Goal: Check status: Check status

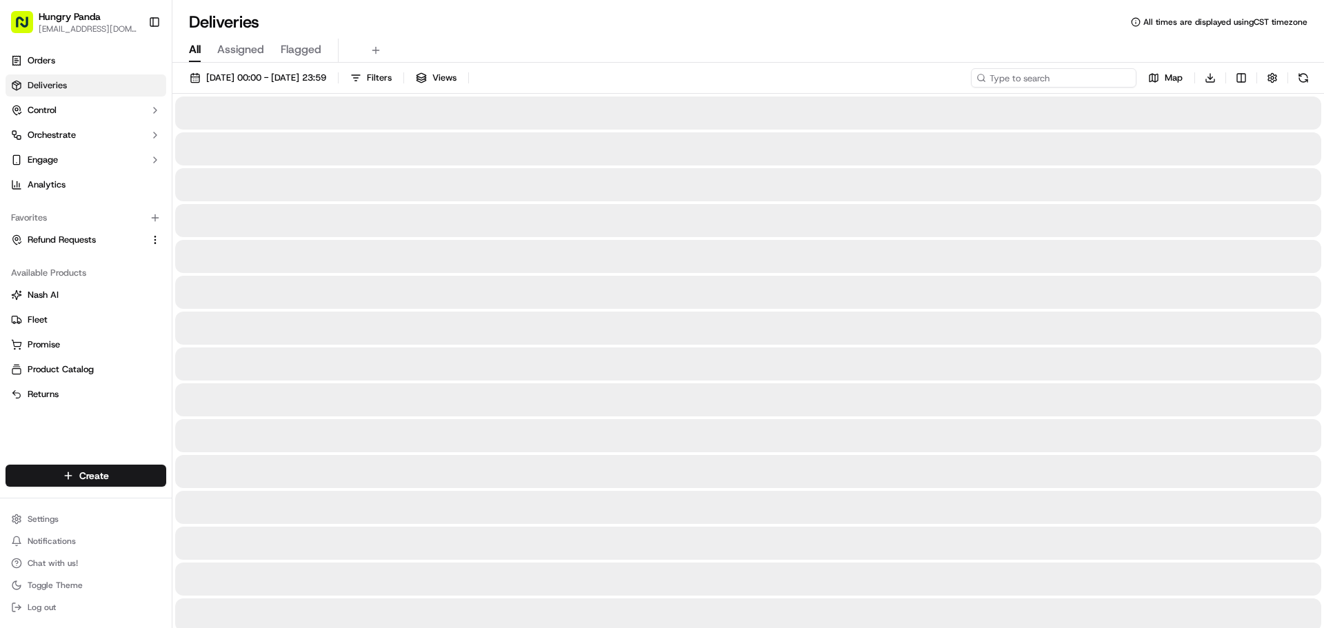
click at [1085, 73] on input at bounding box center [1054, 77] width 166 height 19
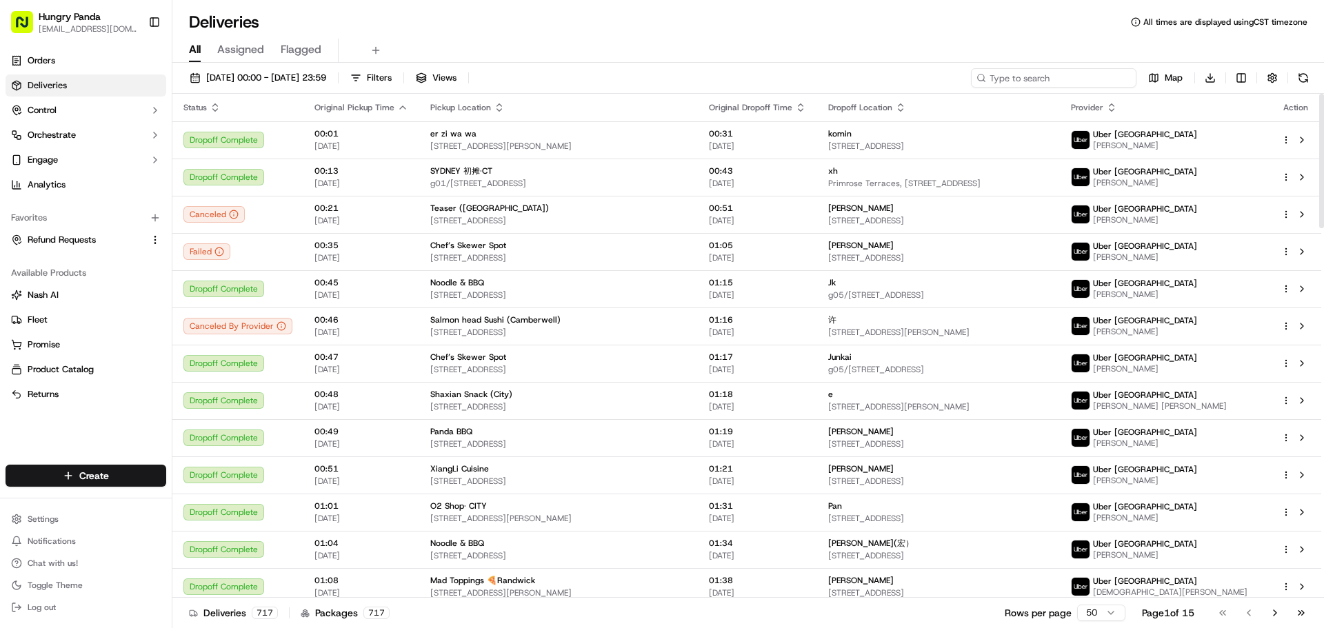
paste input "6147260758755754321044"
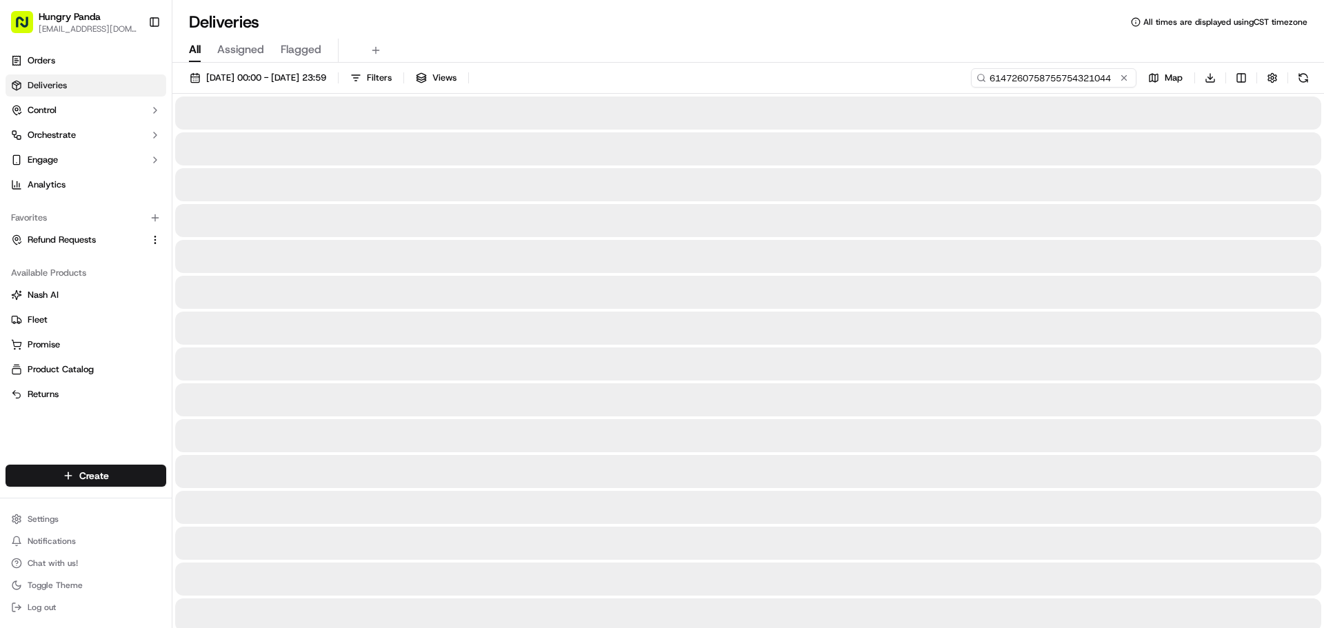
type input "6147260758755754321044"
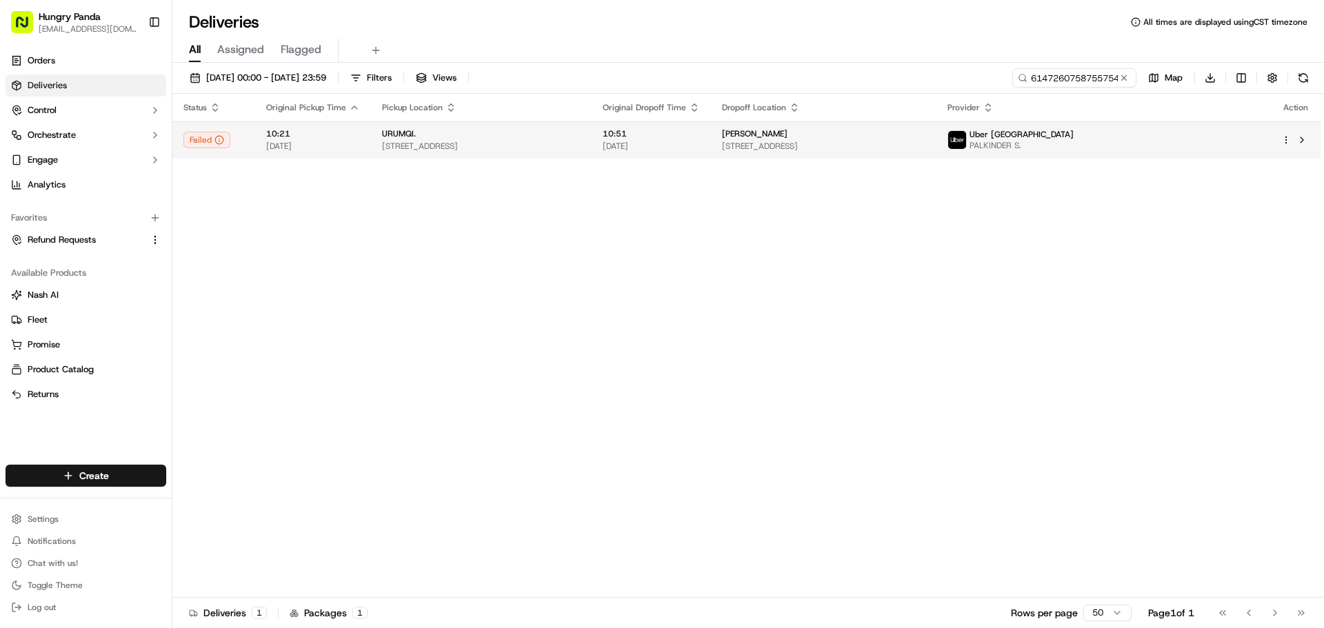
click at [926, 130] on div "[PERSON_NAME]" at bounding box center [823, 133] width 203 height 11
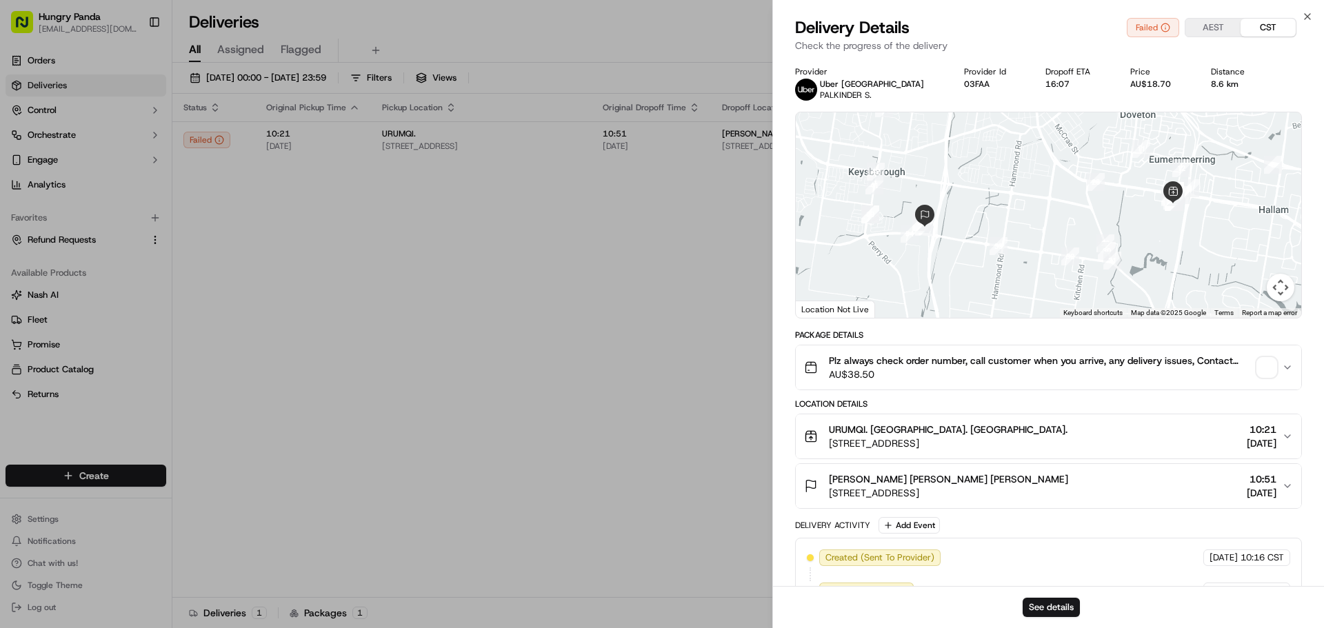
click at [1266, 377] on div "Plz always check order number, call customer when you arrive, any delivery issu…" at bounding box center [1043, 368] width 478 height 28
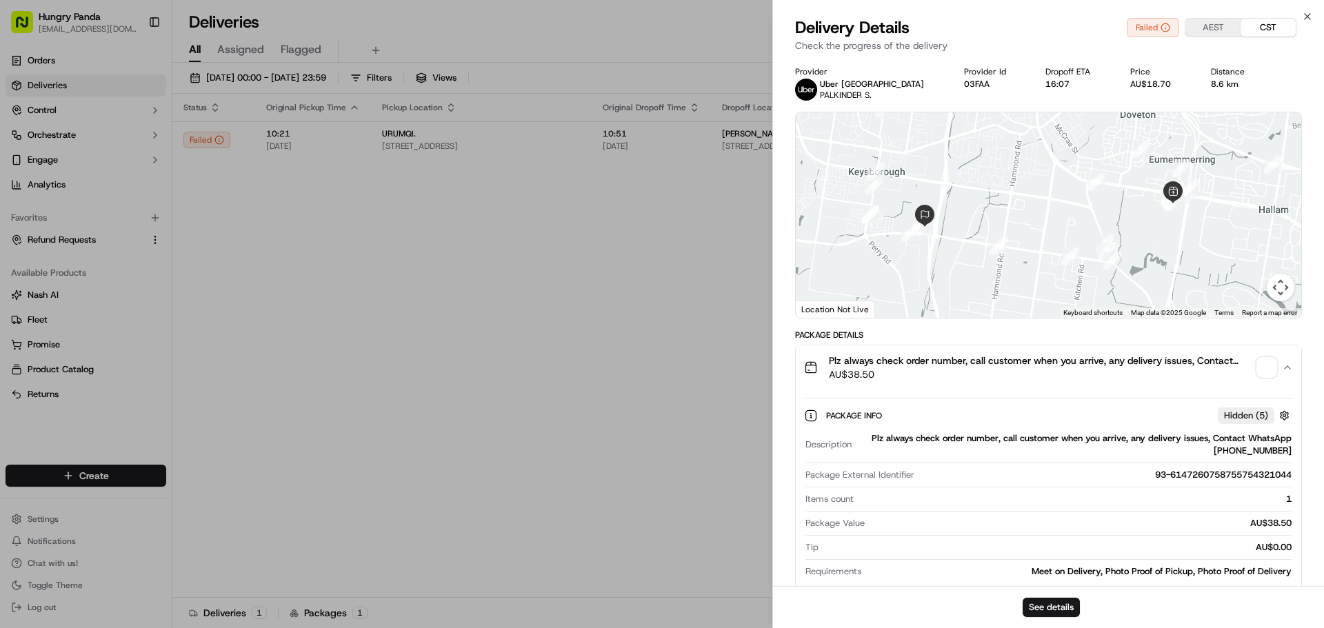
click at [1266, 377] on div "Plz always check order number, call customer when you arrive, any delivery issu…" at bounding box center [1043, 368] width 478 height 28
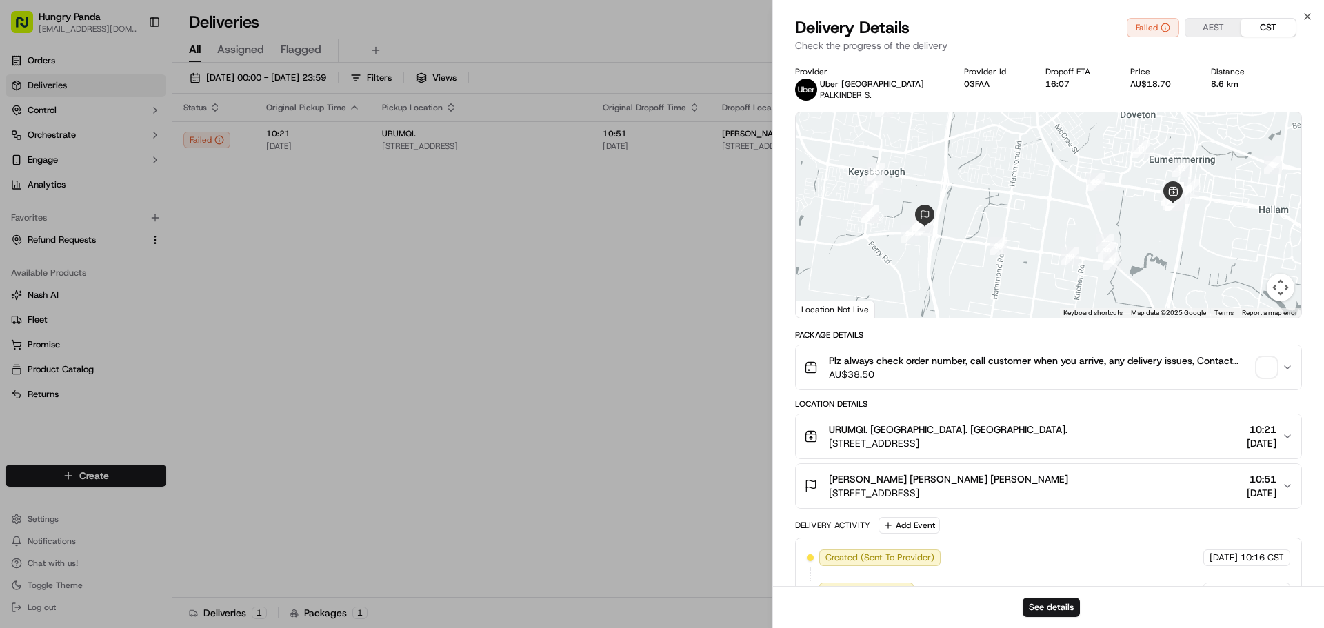
click at [1268, 364] on span "button" at bounding box center [1266, 367] width 19 height 19
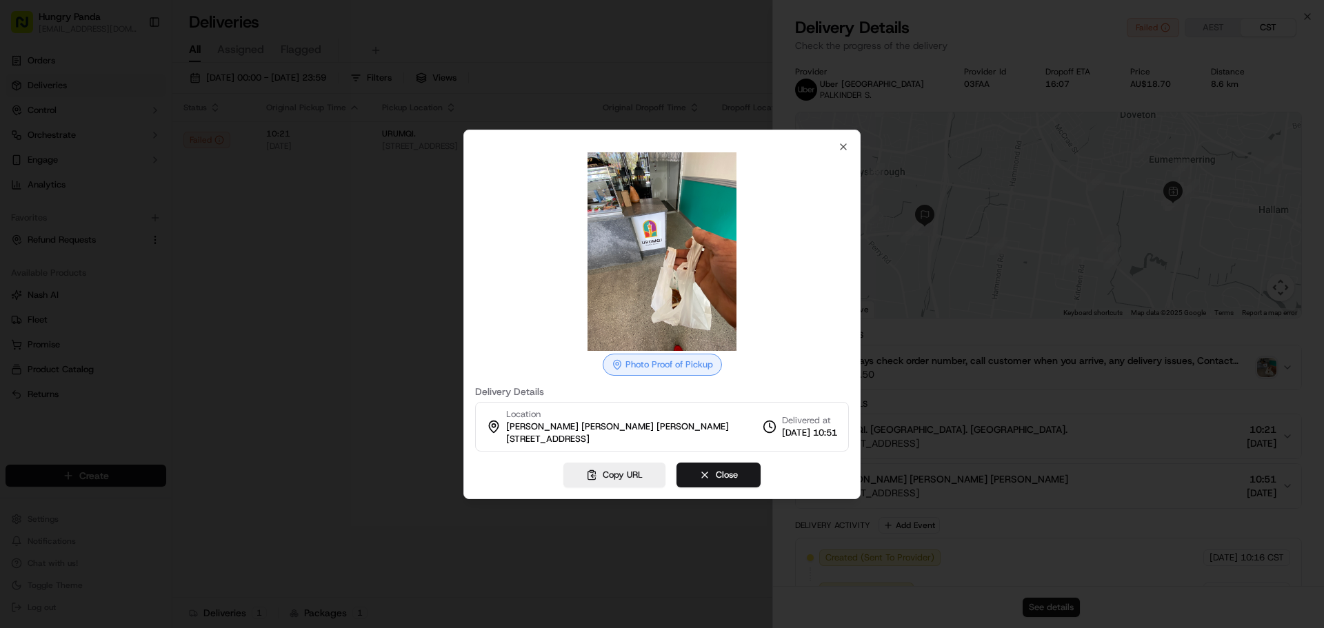
click at [793, 306] on div at bounding box center [662, 251] width 374 height 199
click at [312, 243] on div at bounding box center [662, 314] width 1324 height 628
